Goal: Find specific page/section: Find specific page/section

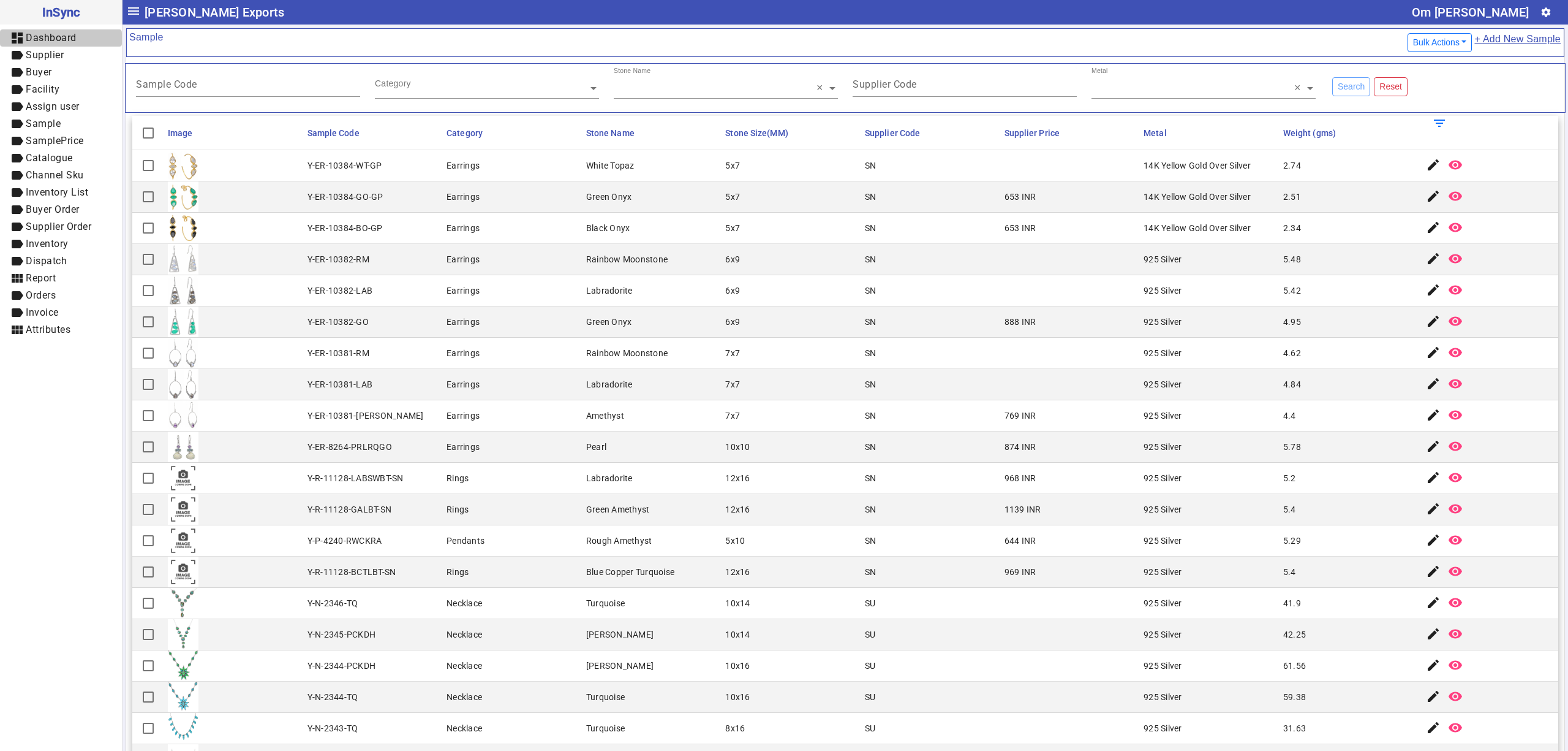
click at [48, 42] on span "Dashboard" at bounding box center [51, 37] width 50 height 11
click at [46, 51] on span "Supplier" at bounding box center [45, 55] width 38 height 11
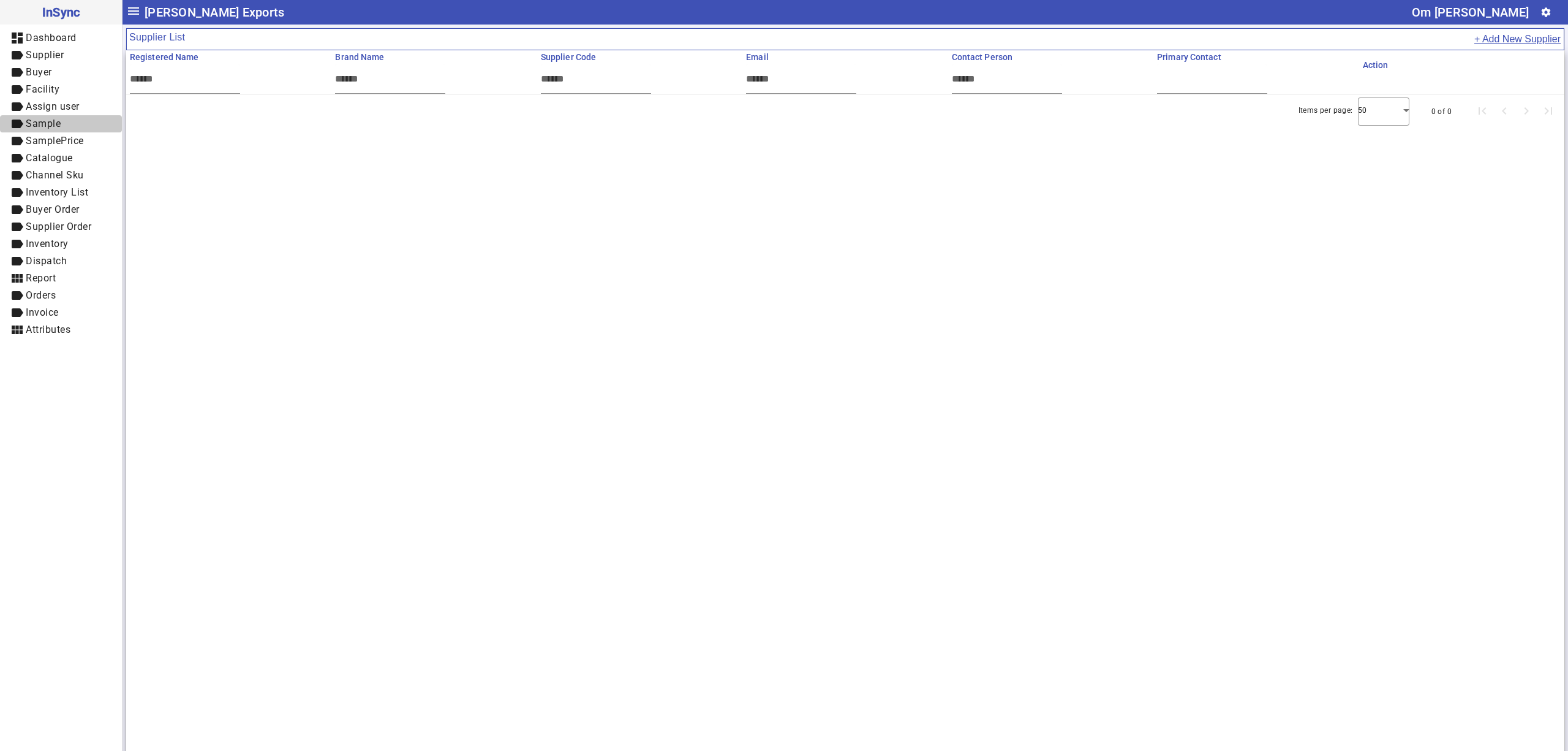
click at [65, 120] on span "label Sample" at bounding box center [61, 124] width 103 height 15
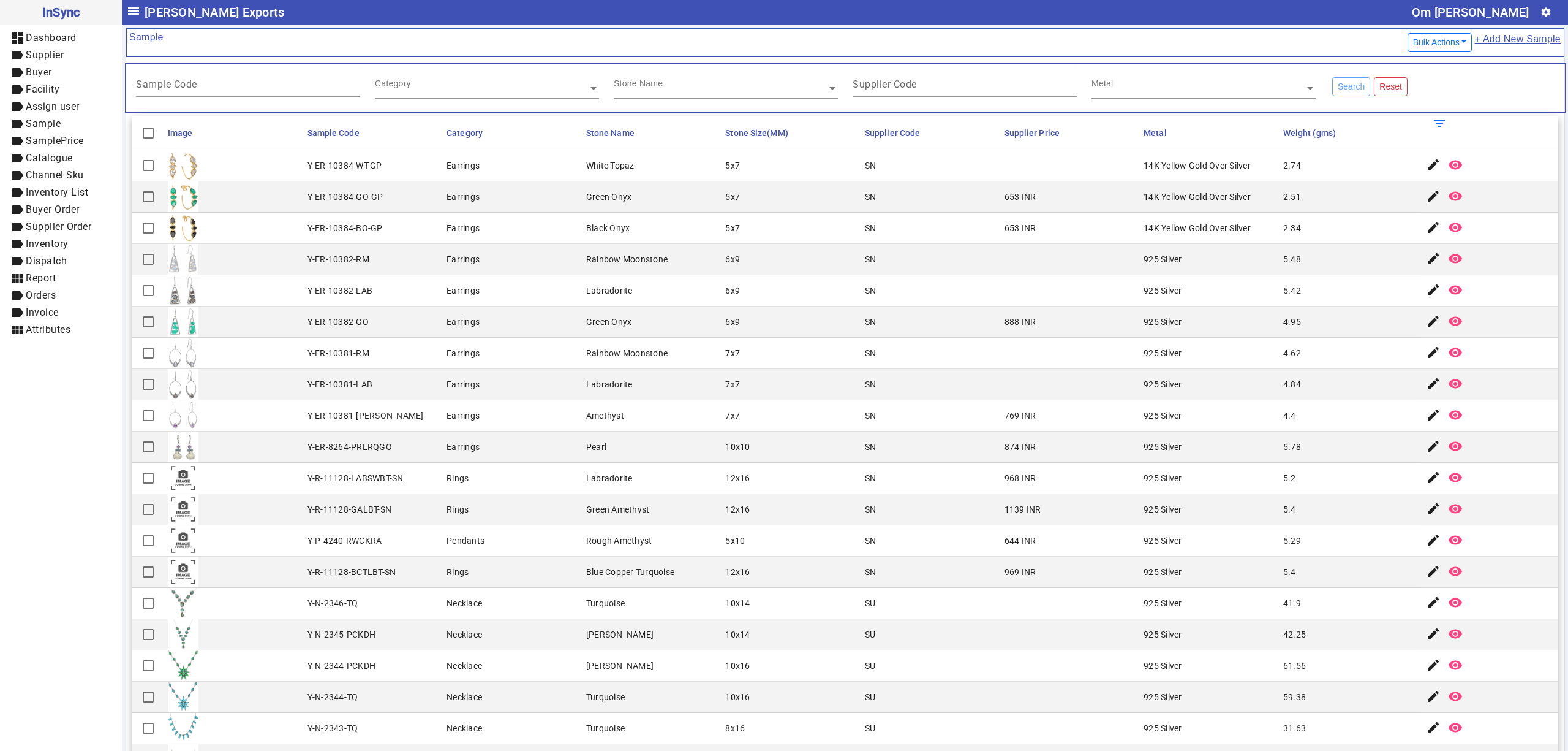
click at [520, 177] on mat-cell "Earrings" at bounding box center [513, 165] width 140 height 31
click at [1214, 87] on input "text" at bounding box center [1203, 88] width 224 height 12
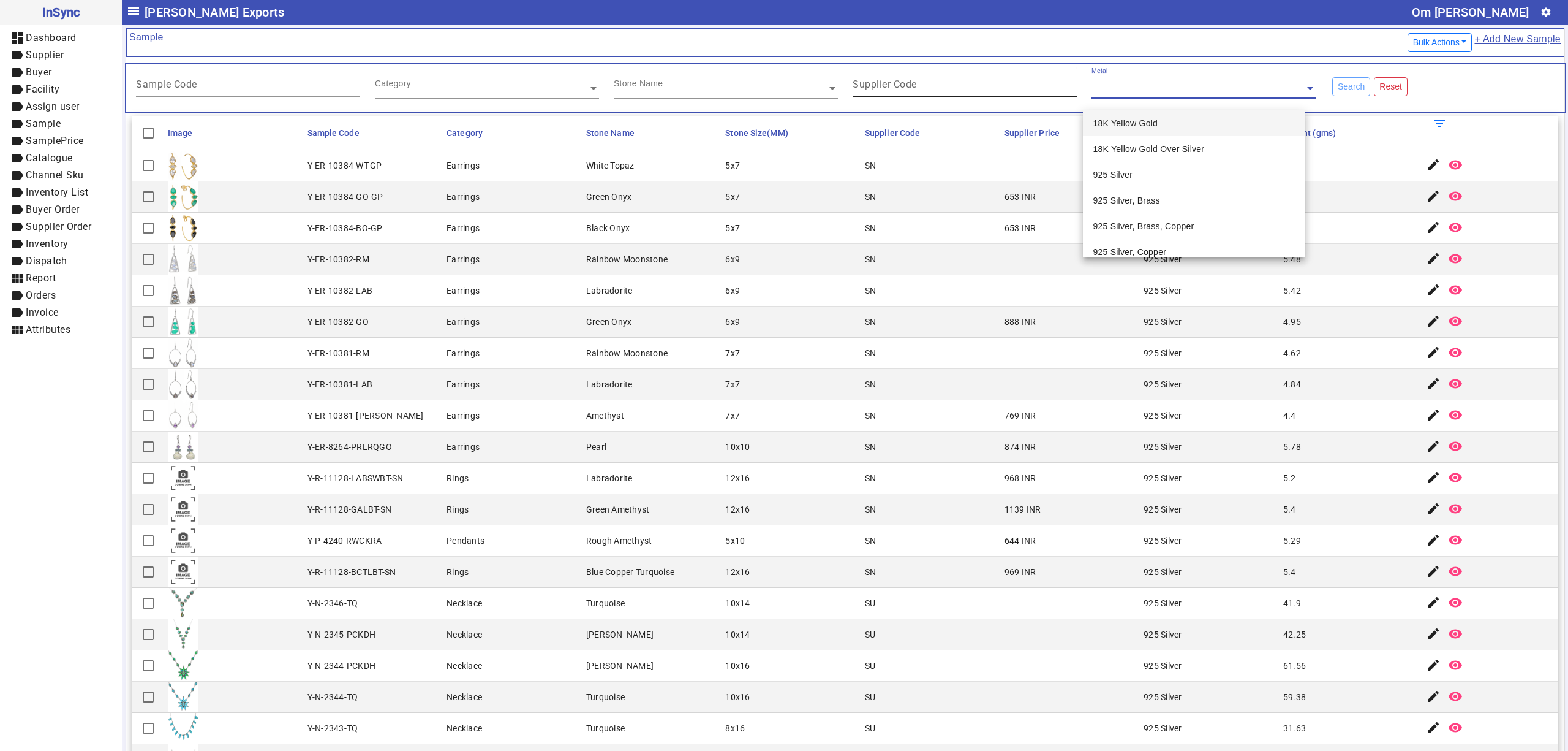
click at [986, 94] on div "Supplier Code" at bounding box center [964, 81] width 224 height 30
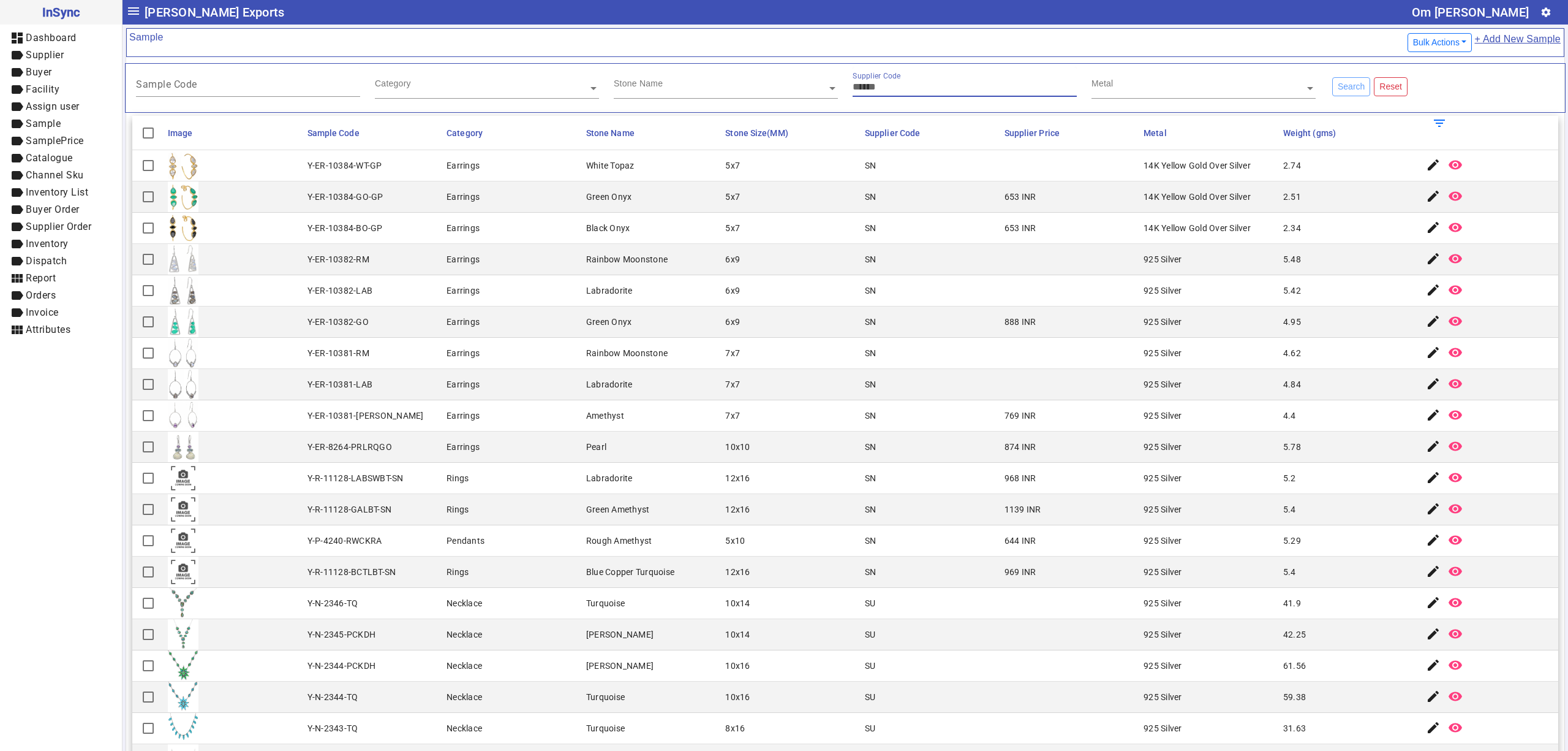
click at [716, 94] on input "text" at bounding box center [725, 88] width 224 height 12
click at [513, 91] on input "text" at bounding box center [486, 88] width 224 height 12
click at [231, 88] on input "Sample Code" at bounding box center [247, 86] width 224 height 11
click at [374, 257] on mat-cell "Y-ER-10382-RM" at bounding box center [374, 259] width 140 height 31
drag, startPoint x: 291, startPoint y: 507, endPoint x: 385, endPoint y: 539, distance: 99.3
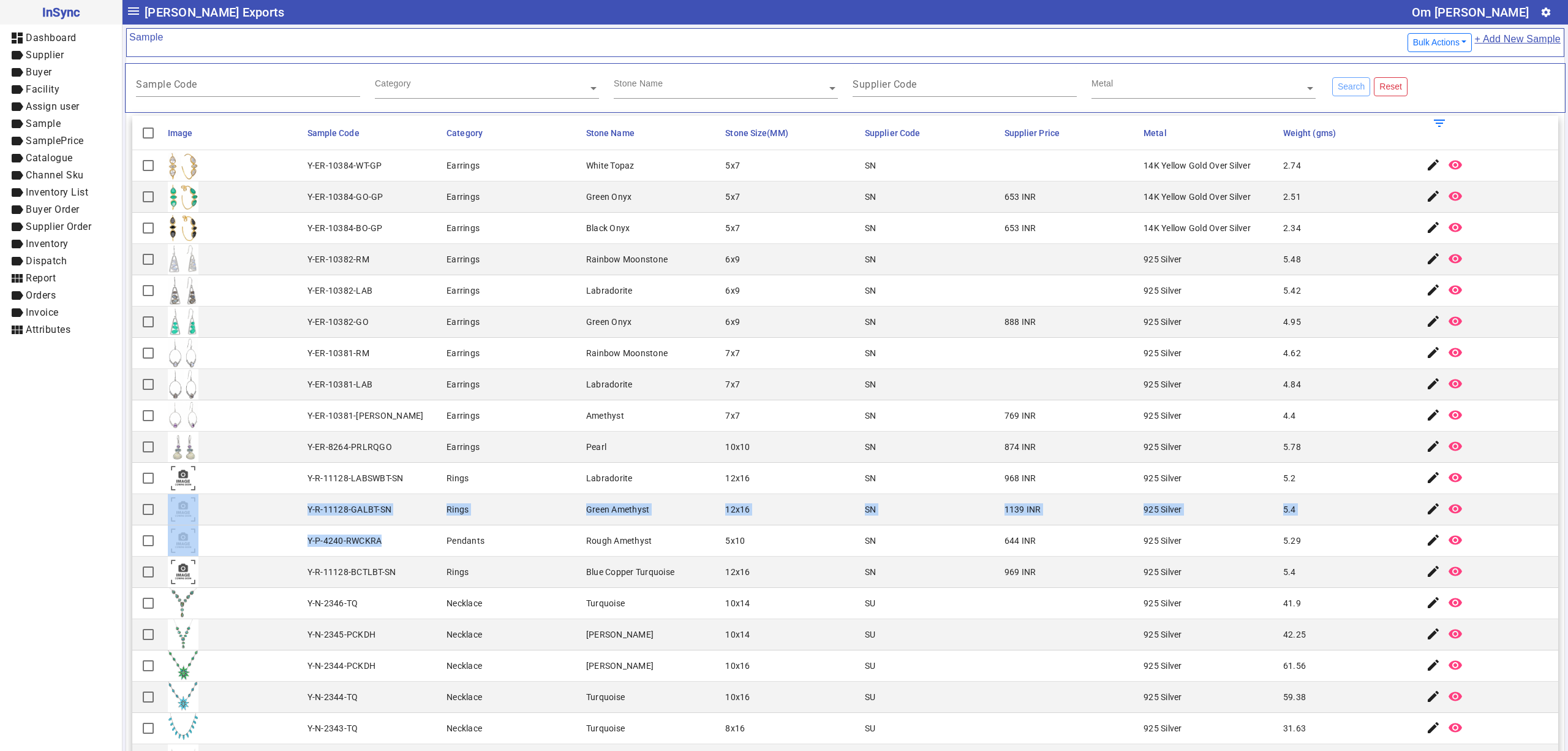
click at [383, 533] on mat-cell "Y-P-4240-RWCKRA" at bounding box center [374, 541] width 140 height 31
drag, startPoint x: 386, startPoint y: 541, endPoint x: 344, endPoint y: 541, distance: 42.0
click at [344, 541] on mat-cell "Y-P-4240-RWCKRA" at bounding box center [374, 541] width 140 height 31
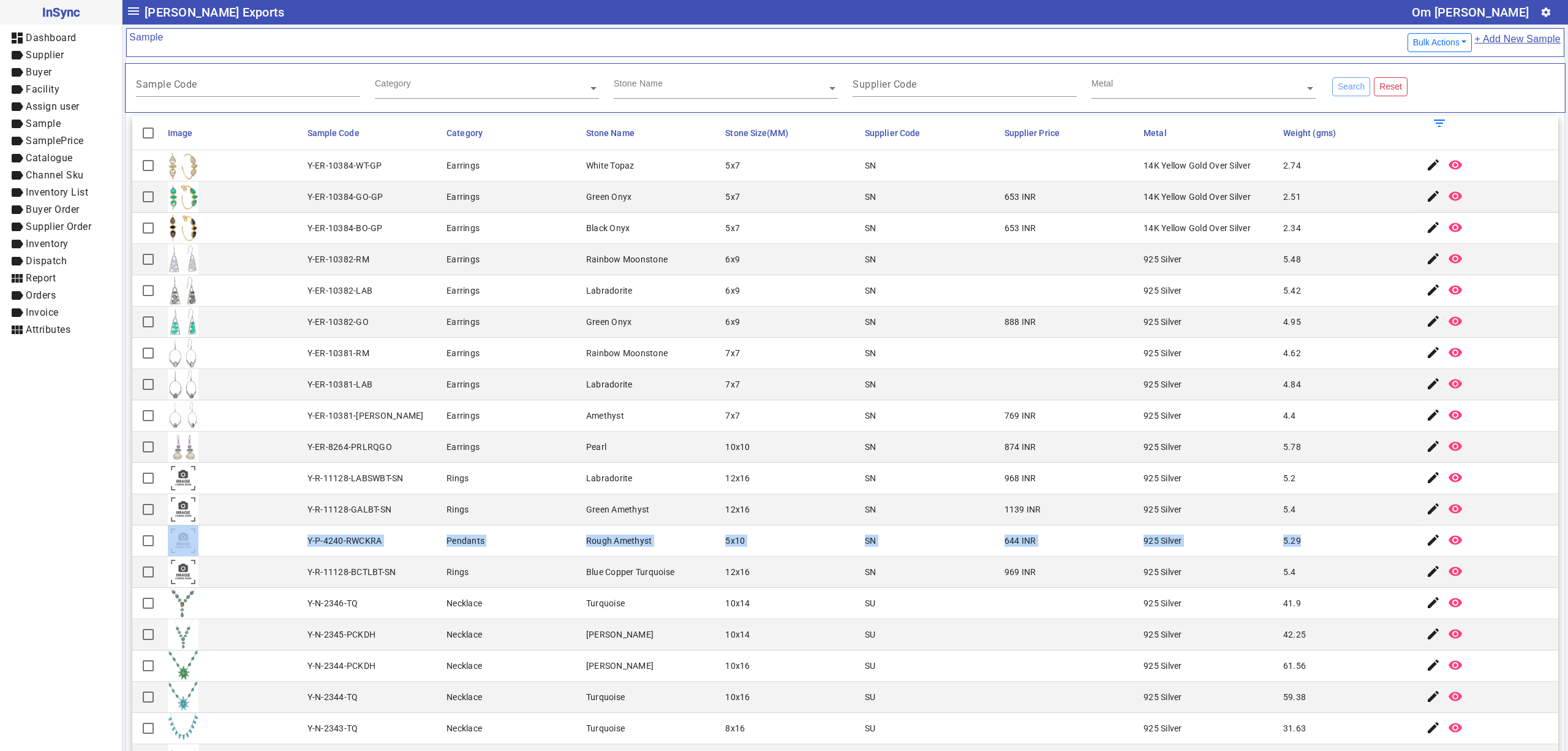
drag, startPoint x: 291, startPoint y: 544, endPoint x: 1287, endPoint y: 547, distance: 996.0
click at [1287, 547] on mat-row "Y-P-4240-RWCKRA Pendants Rough Amethyst 5x10 SN 644 INR 925 Silver 5.29 edit re…" at bounding box center [844, 541] width 1426 height 31
click at [836, 605] on mat-cell "10x14" at bounding box center [791, 603] width 140 height 31
click at [825, 597] on mat-cell "10x14" at bounding box center [791, 603] width 140 height 31
click at [1095, 610] on mat-cell at bounding box center [1071, 603] width 140 height 31
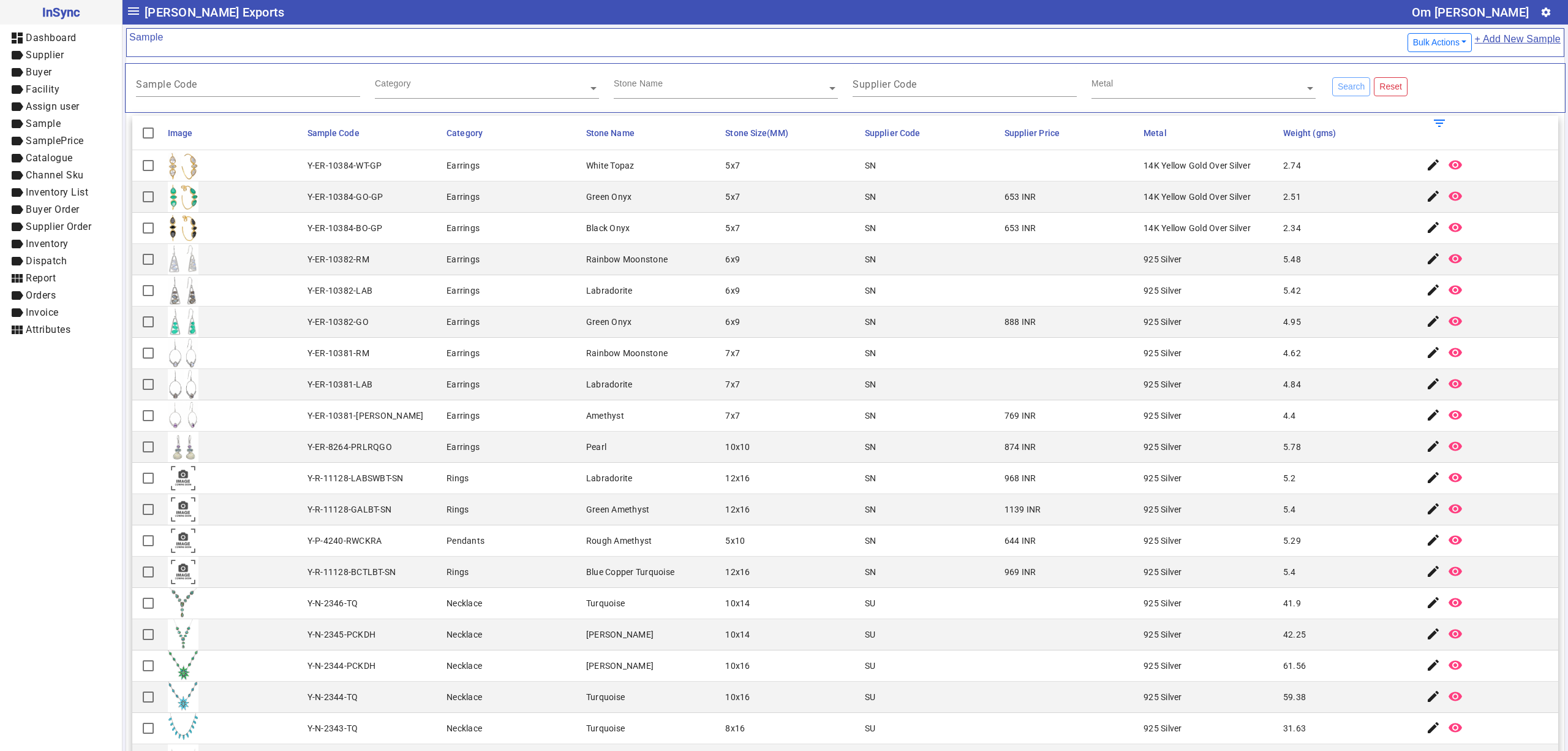
click at [533, 538] on mat-cell "Pendants" at bounding box center [513, 541] width 140 height 31
click at [792, 586] on mat-cell "12x16" at bounding box center [791, 572] width 140 height 31
click at [566, 555] on mat-cell "Pendants" at bounding box center [513, 541] width 140 height 31
click at [865, 432] on mat-cell "SN" at bounding box center [931, 415] width 140 height 31
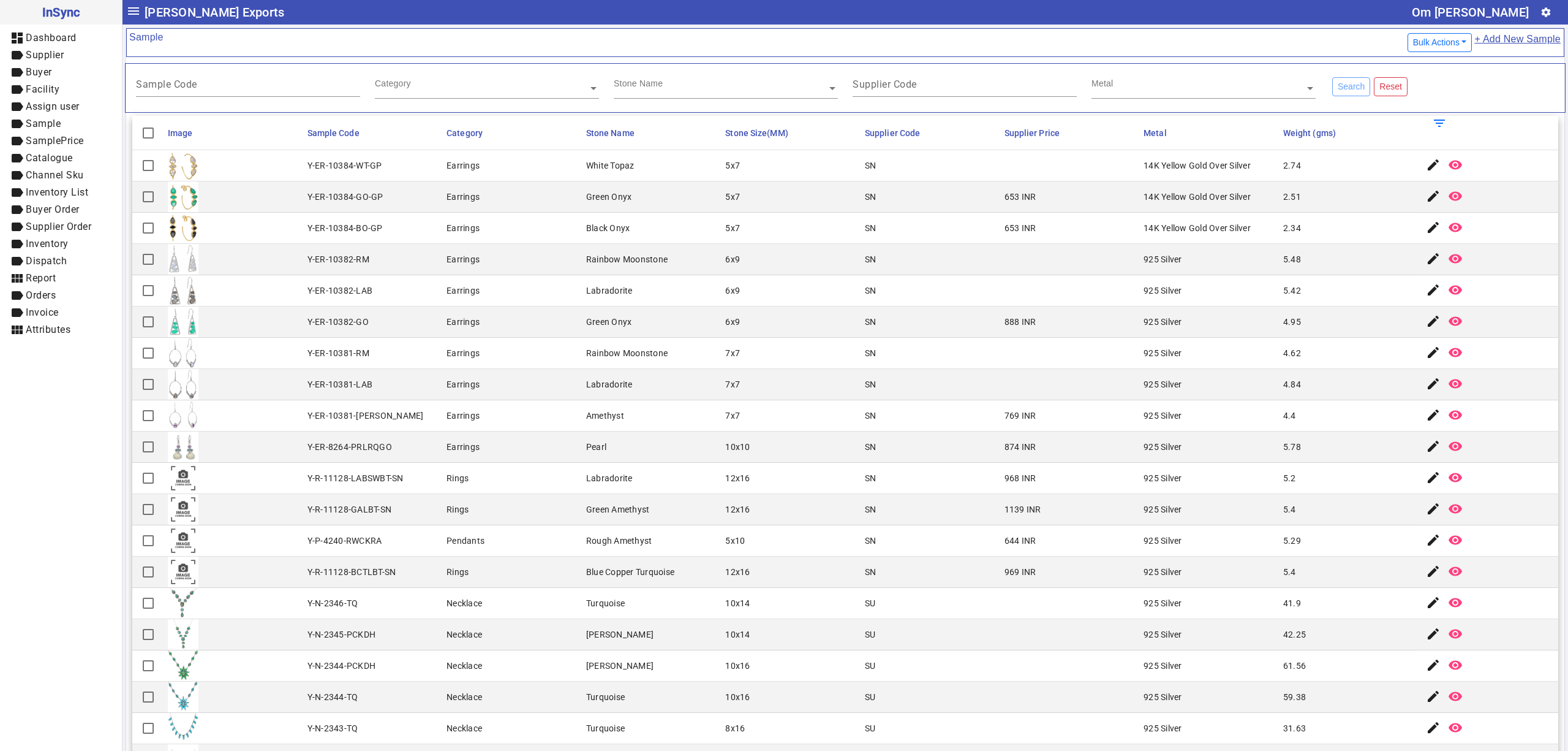
click at [881, 578] on mat-cell "SN" at bounding box center [931, 572] width 140 height 31
click at [664, 412] on mat-cell "Amethyst" at bounding box center [652, 415] width 140 height 31
click at [555, 486] on mat-cell "Rings" at bounding box center [513, 478] width 140 height 31
click at [817, 423] on mat-cell "7x7" at bounding box center [791, 415] width 140 height 31
click at [909, 472] on mat-cell "SN" at bounding box center [931, 478] width 140 height 31
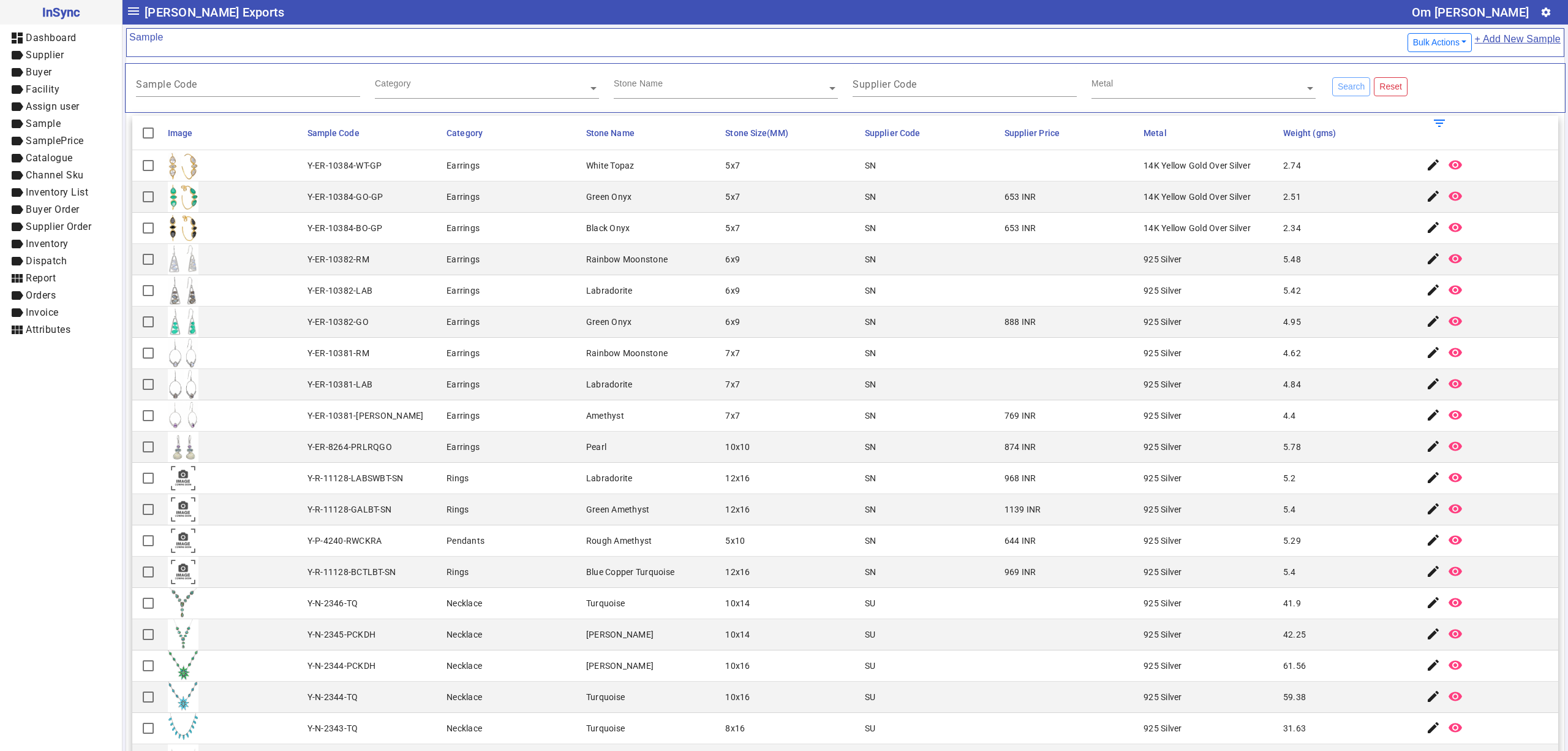
click at [808, 552] on mat-cell "5x10" at bounding box center [791, 541] width 140 height 31
click at [685, 373] on mat-cell "Labradorite" at bounding box center [652, 384] width 140 height 31
click at [701, 362] on mat-cell "Rainbow Moonstone" at bounding box center [652, 354] width 140 height 31
click at [586, 413] on div "Amethyst" at bounding box center [605, 415] width 38 height 12
